Goal: Transaction & Acquisition: Purchase product/service

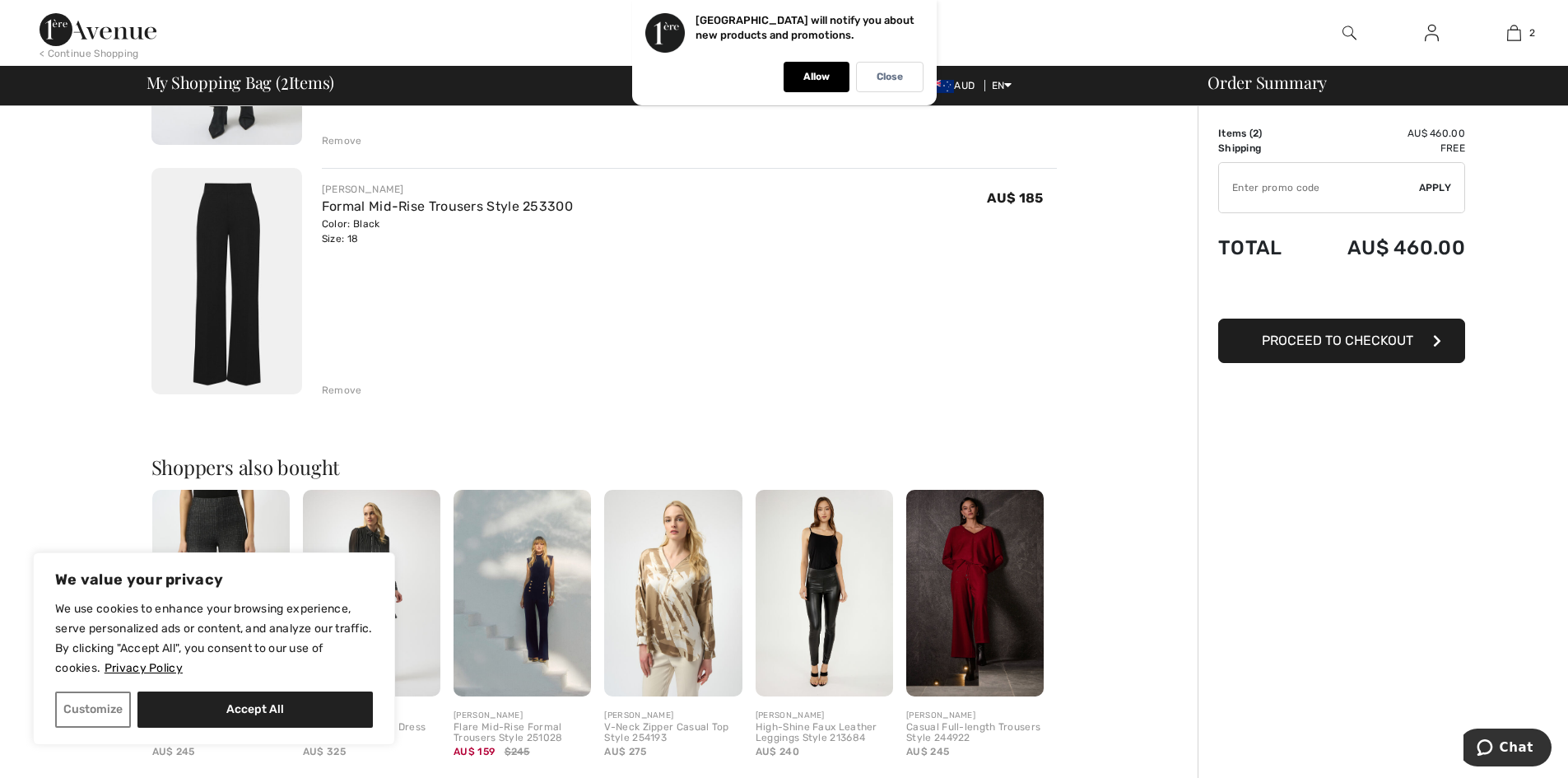
scroll to position [330, 0]
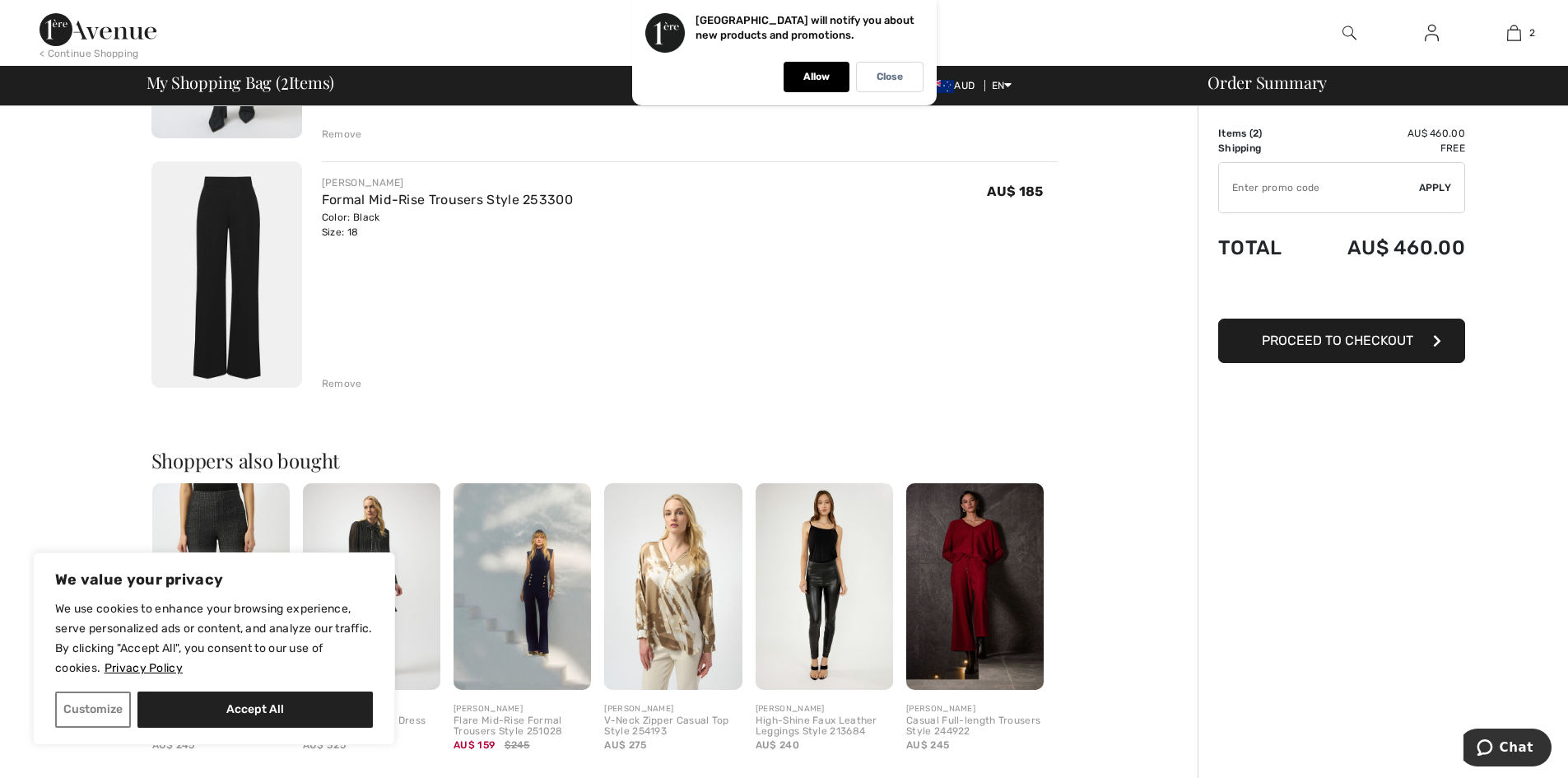
click at [338, 378] on div "Remove" at bounding box center [342, 384] width 41 height 14
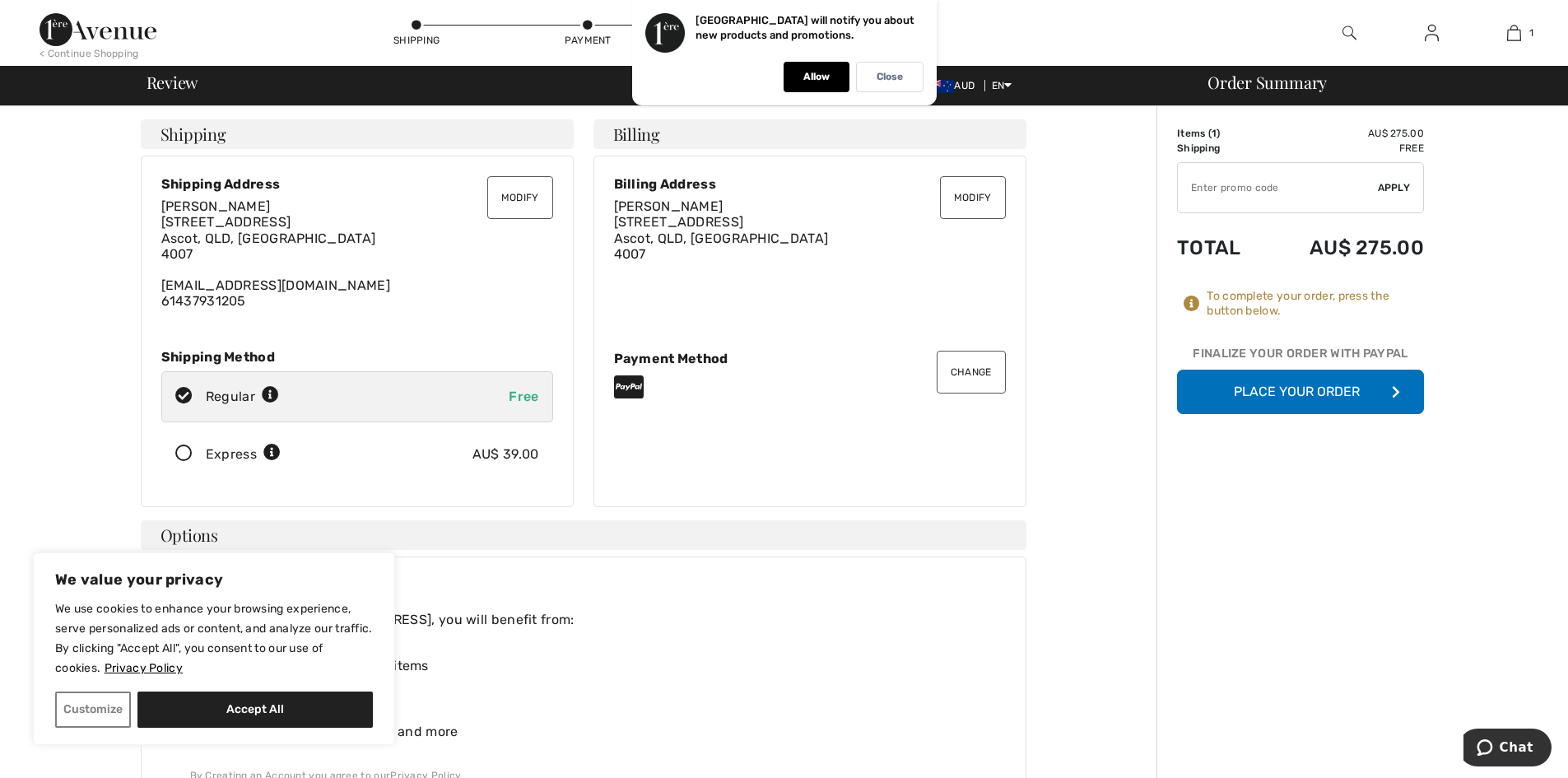
click at [1338, 380] on button "Place Your Order" at bounding box center [1300, 391] width 247 height 44
